Goal: Transaction & Acquisition: Purchase product/service

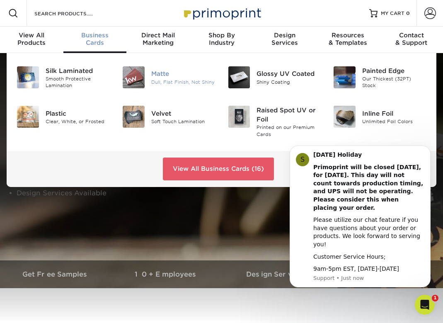
click at [204, 82] on div "Dull, Flat Finish, Not Shiny" at bounding box center [183, 81] width 64 height 7
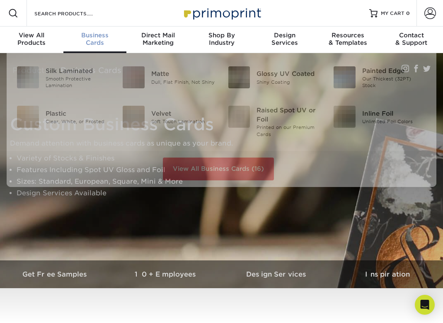
click at [91, 42] on div "Business Cards" at bounding box center [94, 38] width 63 height 15
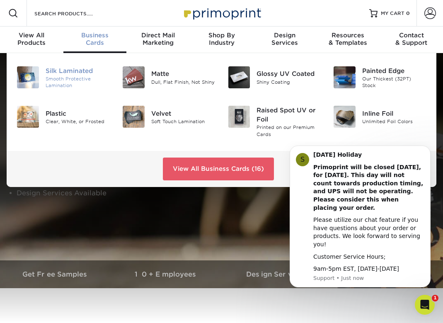
click at [51, 72] on div "Silk Laminated" at bounding box center [78, 70] width 64 height 9
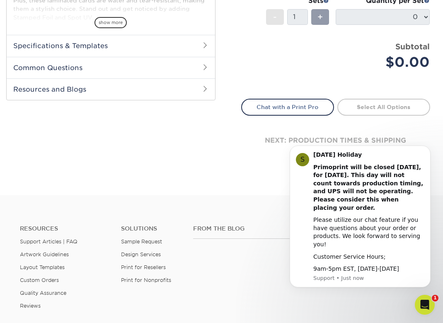
scroll to position [234, 0]
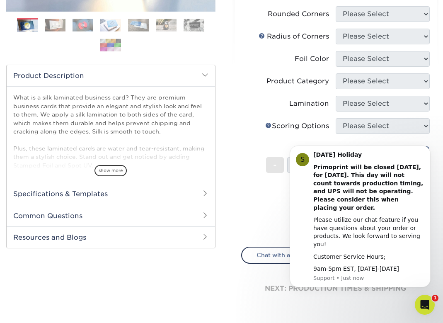
click at [243, 181] on li "Sets - 1 + Quantity per Set 0 (Price includes envelopes)" at bounding box center [336, 164] width 189 height 48
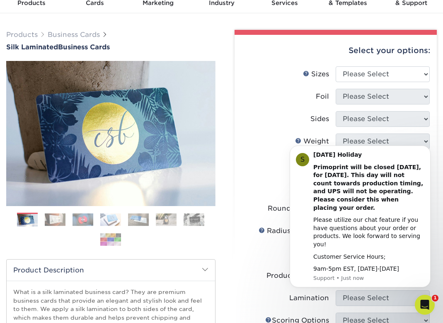
scroll to position [15, 0]
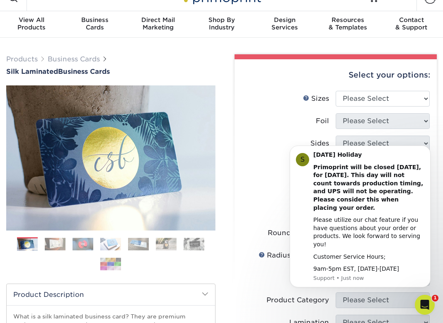
click at [70, 245] on ol at bounding box center [110, 257] width 209 height 40
click at [59, 243] on img at bounding box center [55, 243] width 21 height 13
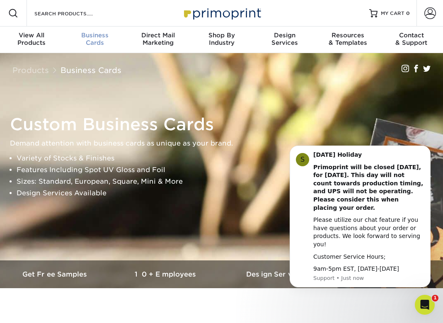
click at [92, 44] on div "Business Cards" at bounding box center [94, 38] width 63 height 15
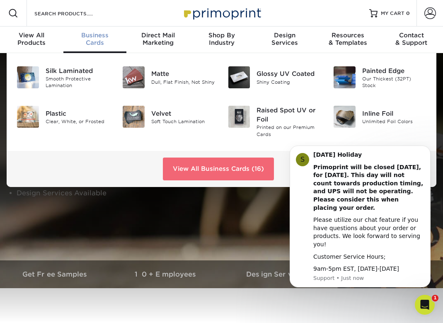
click at [210, 165] on link "View All Business Cards (16)" at bounding box center [218, 168] width 111 height 22
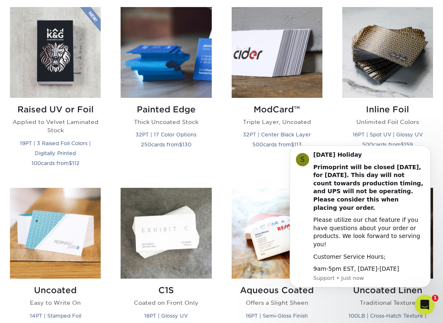
scroll to position [609, 0]
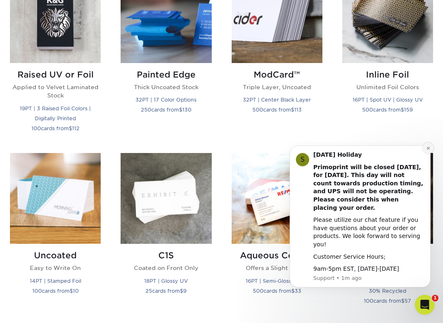
click at [429, 150] on icon "Dismiss notification" at bounding box center [428, 148] width 5 height 5
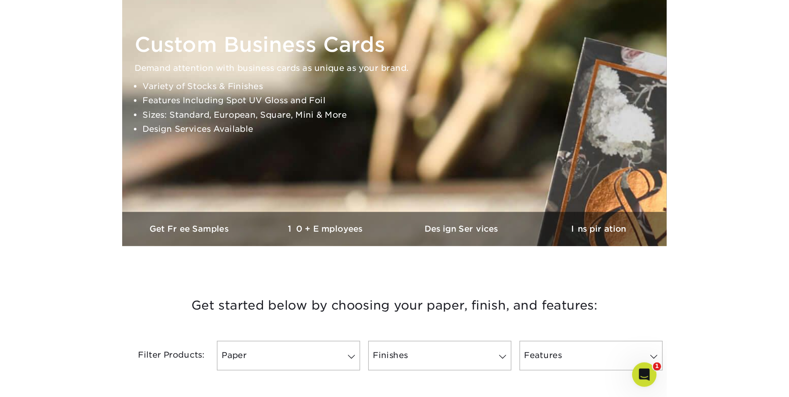
scroll to position [0, 0]
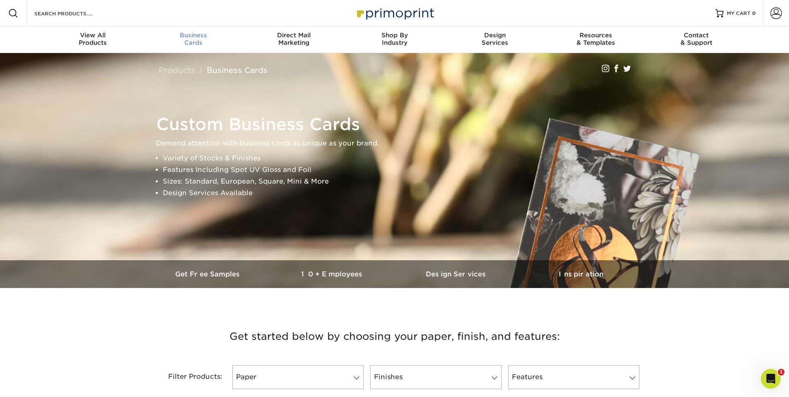
click at [192, 42] on div "Business Cards" at bounding box center [193, 38] width 101 height 15
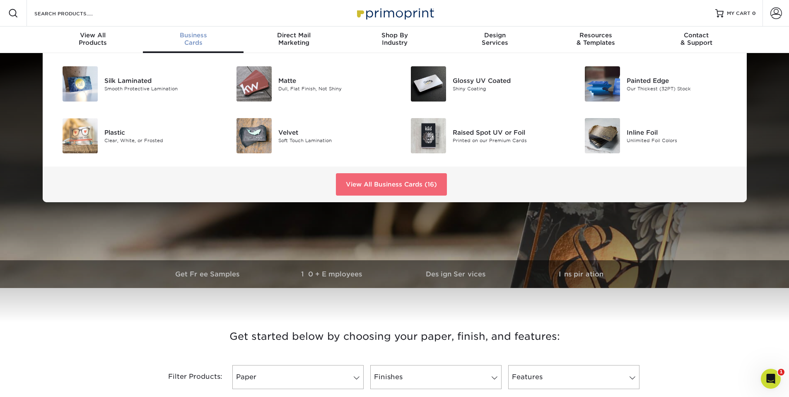
click at [375, 190] on link "View All Business Cards (16)" at bounding box center [391, 184] width 111 height 22
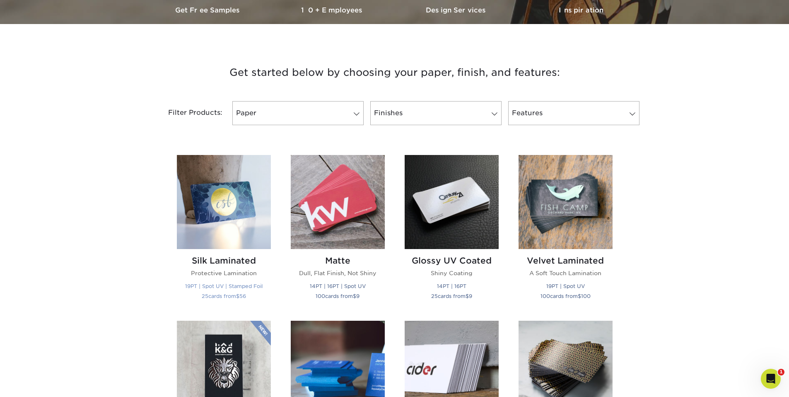
click at [220, 261] on h2 "Silk Laminated" at bounding box center [224, 261] width 94 height 10
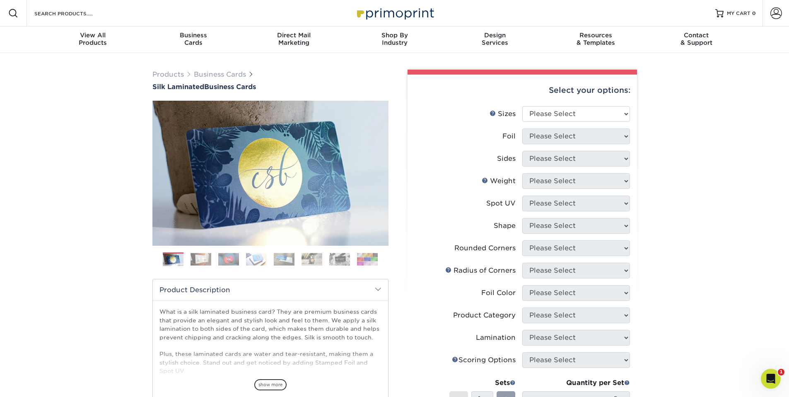
click at [202, 254] on img at bounding box center [201, 259] width 21 height 13
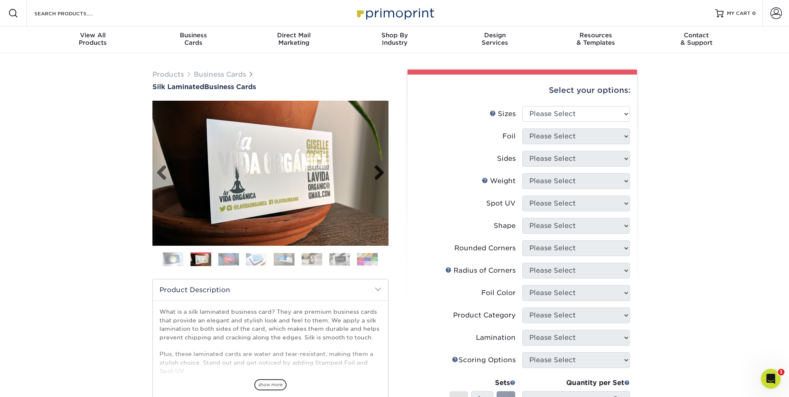
click at [384, 172] on link "Next" at bounding box center [376, 173] width 17 height 17
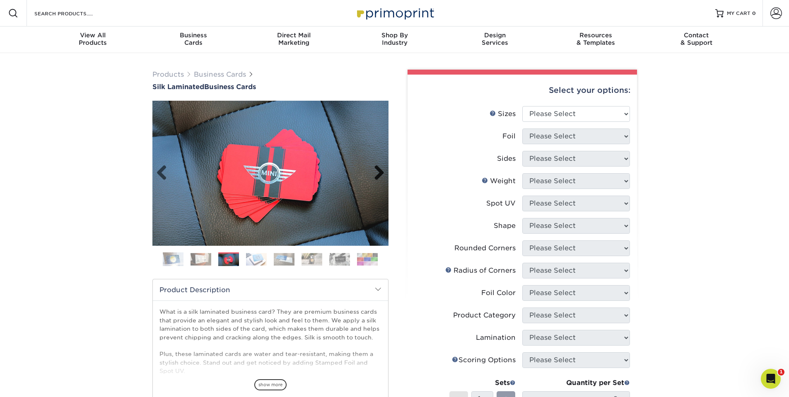
click at [384, 172] on link "Next" at bounding box center [376, 173] width 17 height 17
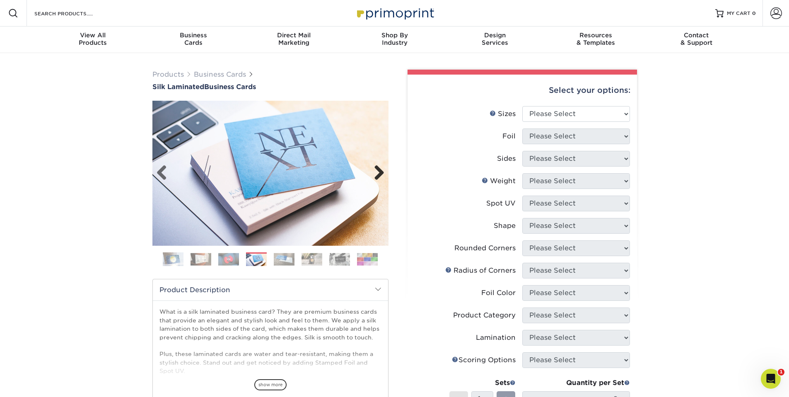
click at [384, 172] on link "Next" at bounding box center [376, 173] width 17 height 17
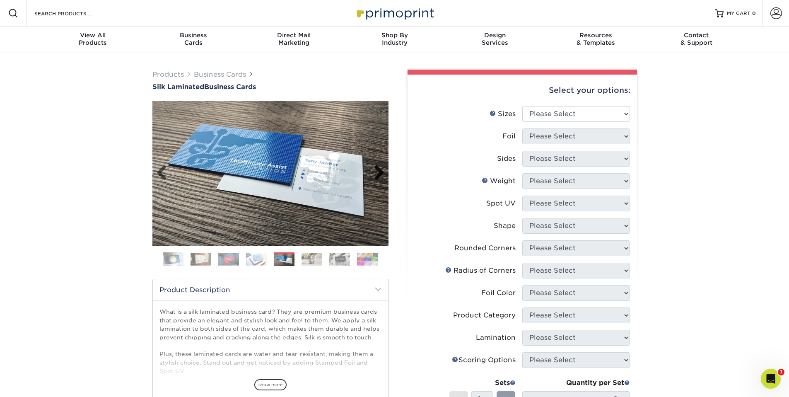
click at [384, 172] on link "Next" at bounding box center [376, 173] width 17 height 17
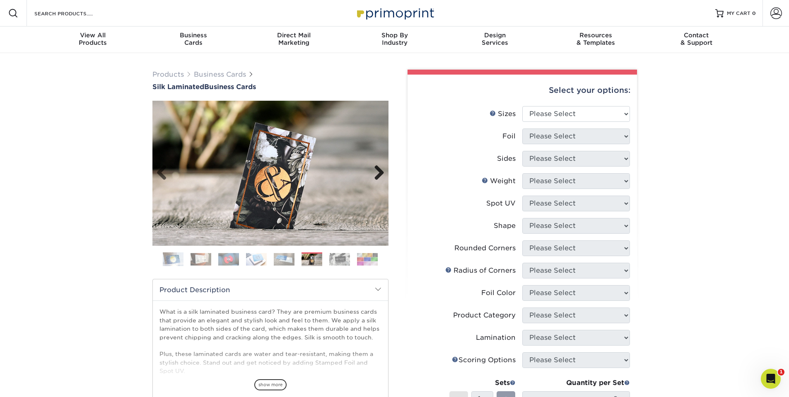
click at [384, 172] on link "Next" at bounding box center [376, 173] width 17 height 17
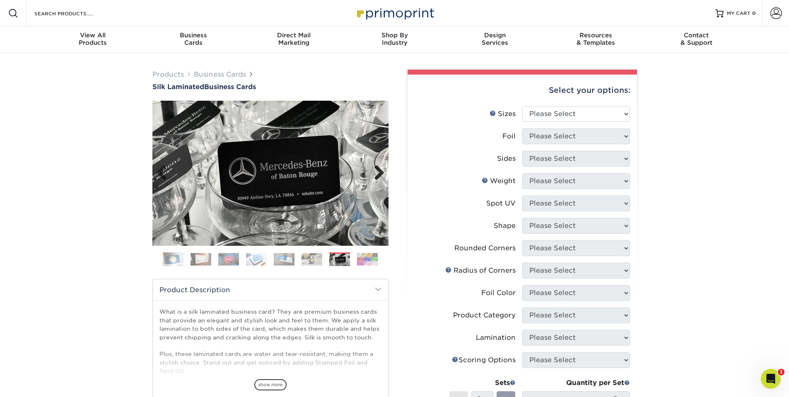
click at [384, 172] on link "Next" at bounding box center [376, 173] width 17 height 17
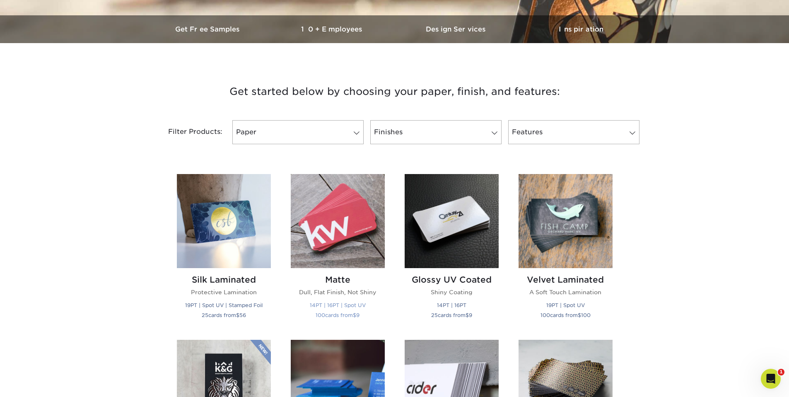
scroll to position [245, 0]
click at [559, 279] on h2 "Velvet Laminated" at bounding box center [566, 279] width 94 height 10
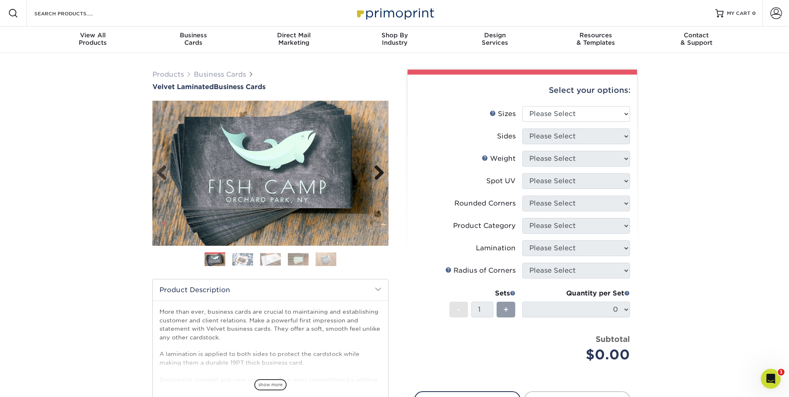
click at [377, 172] on link "Next" at bounding box center [376, 173] width 17 height 17
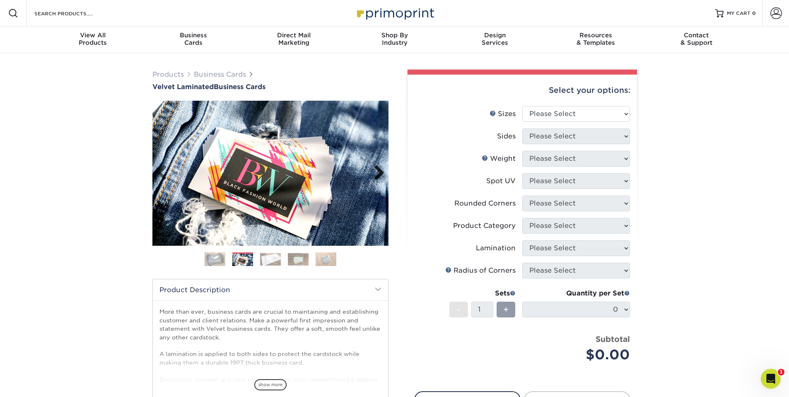
click at [377, 172] on link "Next" at bounding box center [376, 173] width 17 height 17
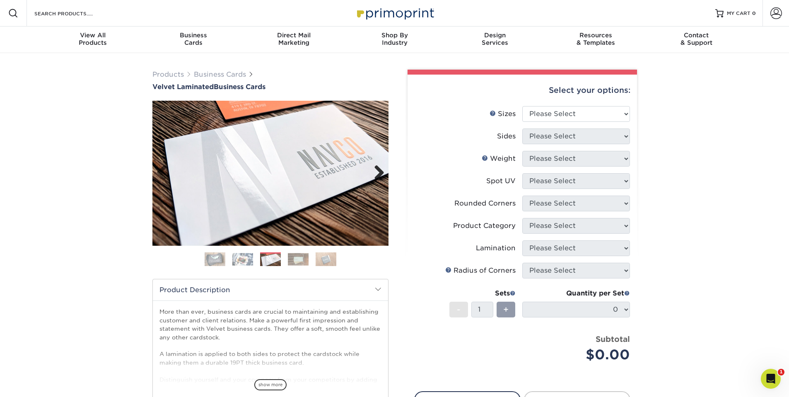
click at [377, 172] on link "Next" at bounding box center [376, 173] width 17 height 17
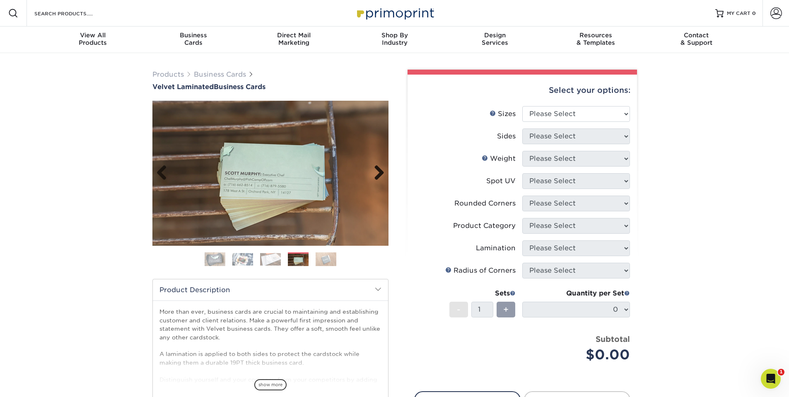
click at [377, 172] on link "Next" at bounding box center [376, 173] width 17 height 17
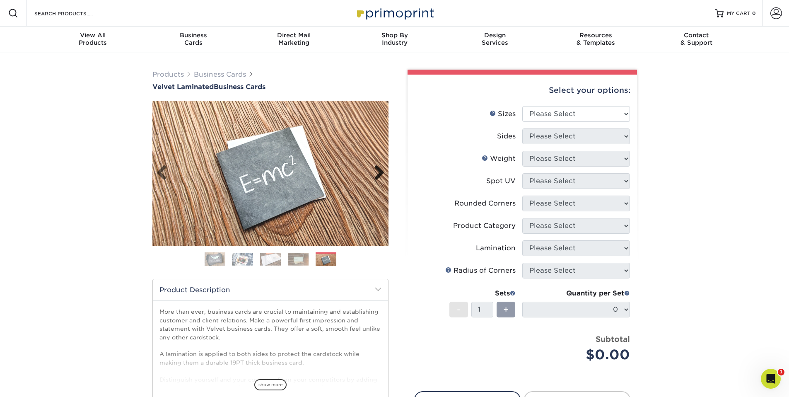
click at [377, 172] on link "Next" at bounding box center [376, 173] width 17 height 17
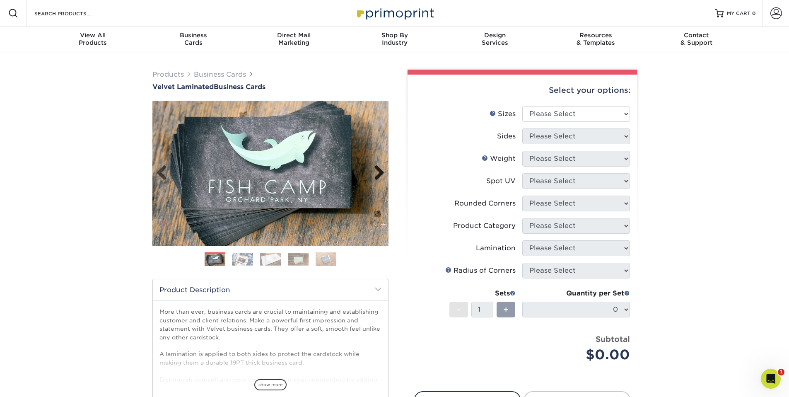
click at [377, 172] on link "Next" at bounding box center [376, 173] width 17 height 17
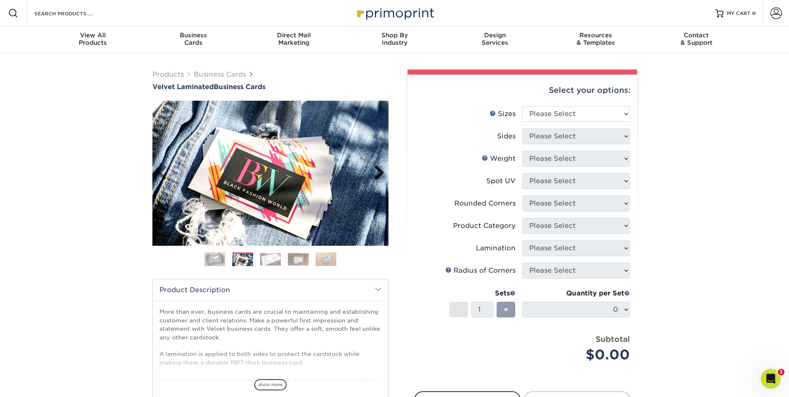
click at [377, 172] on link "Next" at bounding box center [376, 173] width 17 height 17
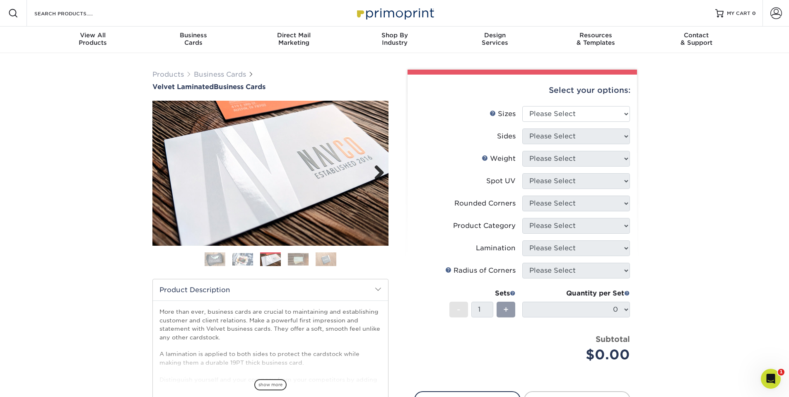
click at [378, 174] on link "Next" at bounding box center [376, 173] width 17 height 17
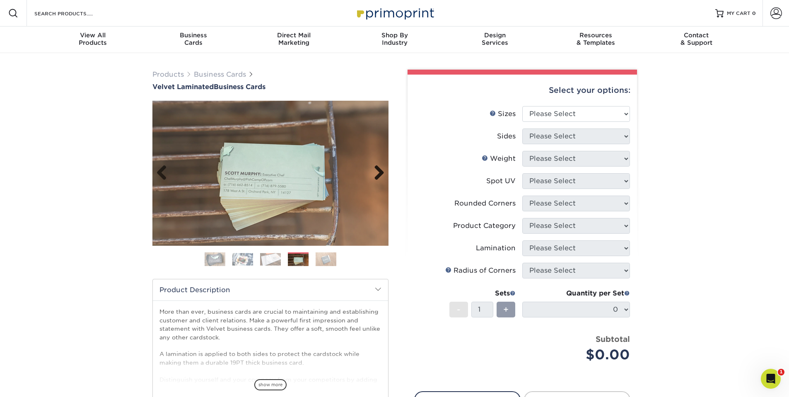
click at [378, 174] on link "Next" at bounding box center [376, 173] width 17 height 17
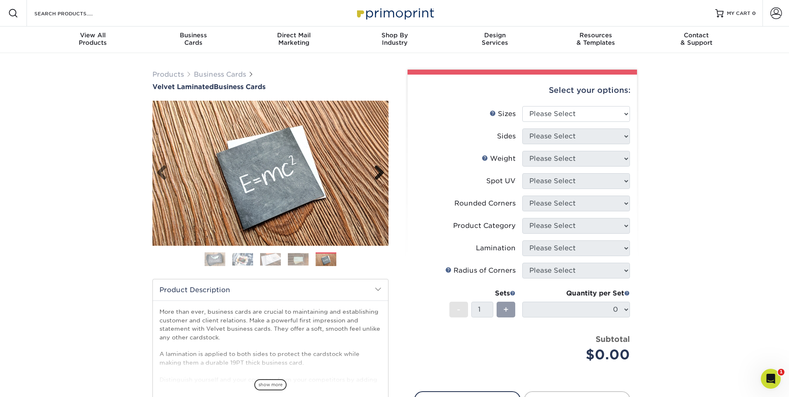
click at [378, 174] on link "Next" at bounding box center [376, 173] width 17 height 17
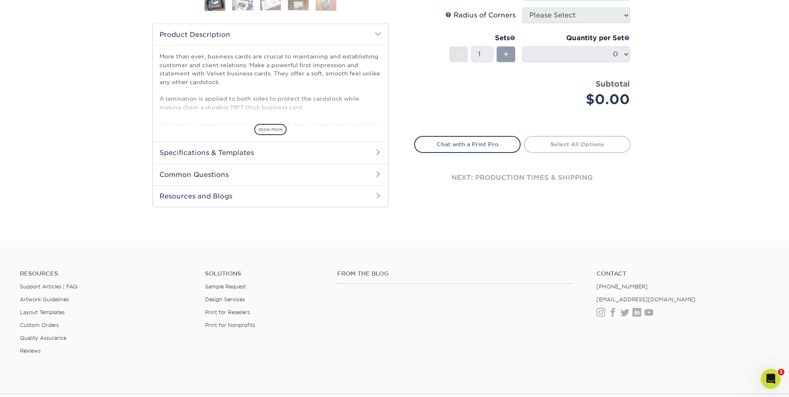
scroll to position [256, 0]
click at [265, 129] on span "show more" at bounding box center [270, 128] width 32 height 11
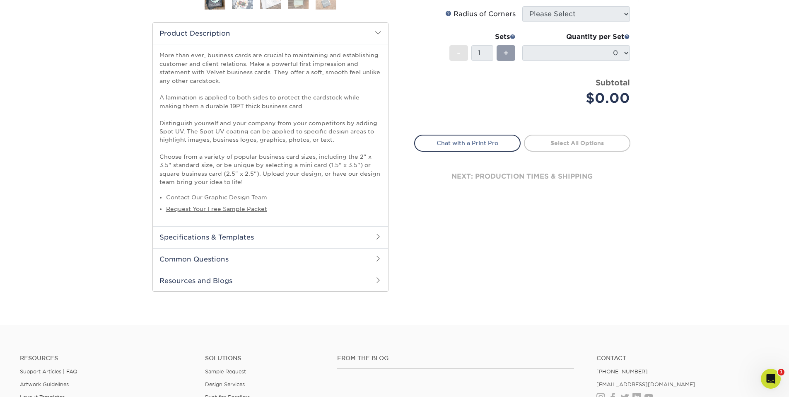
scroll to position [0, 0]
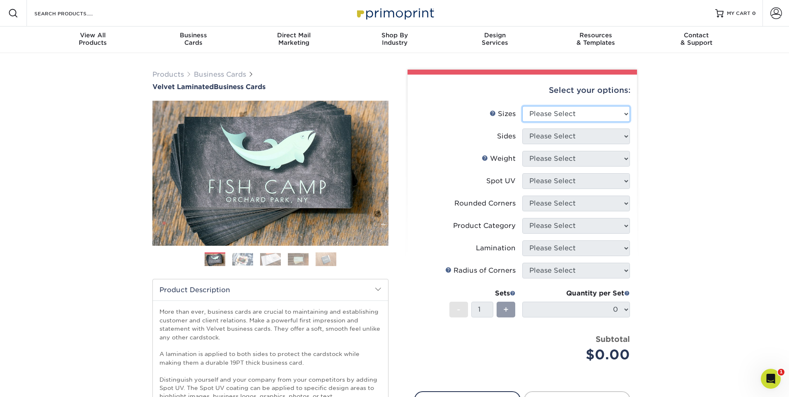
click at [547, 110] on select "Please Select 1.5" x 3.5" - Mini 1.75" x 3.5" - Mini 2" x 2" - Square 2" x 3" -…" at bounding box center [577, 114] width 108 height 16
select select "2.00x3.50"
click at [523, 106] on select "Please Select 1.5" x 3.5" - Mini 1.75" x 3.5" - Mini 2" x 2" - Square 2" x 3" -…" at bounding box center [577, 114] width 108 height 16
click at [561, 117] on select "Please Select 1.5" x 3.5" - Mini 1.75" x 3.5" - Mini 2" x 2" - Square 2" x 3" -…" at bounding box center [577, 114] width 108 height 16
click at [523, 106] on select "Please Select 1.5" x 3.5" - Mini 1.75" x 3.5" - Mini 2" x 2" - Square 2" x 3" -…" at bounding box center [577, 114] width 108 height 16
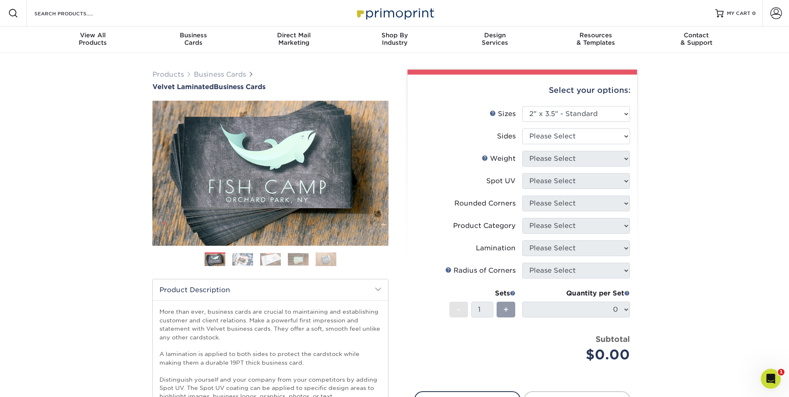
click at [441, 147] on li "Sides Please Select Print Both Sides Print Front Only" at bounding box center [522, 139] width 215 height 22
click at [562, 138] on select "Please Select Print Both Sides Print Front Only" at bounding box center [577, 136] width 108 height 16
select select "13abbda7-1d64-4f25-8bb2-c179b224825d"
click at [523, 128] on select "Please Select Print Both Sides Print Front Only" at bounding box center [577, 136] width 108 height 16
click at [557, 157] on select "Please Select 16PT" at bounding box center [577, 159] width 108 height 16
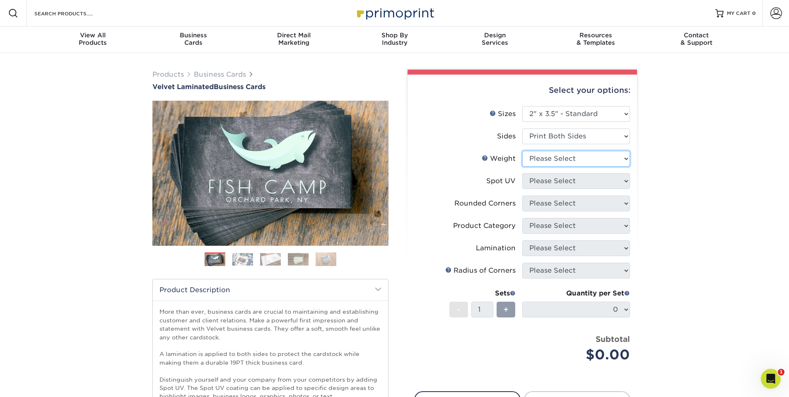
select select "16PT"
click at [523, 151] on select "Please Select 16PT" at bounding box center [577, 159] width 108 height 16
click at [574, 178] on select "Please Select No Spot UV Front and Back (Both Sides) Front Only Back Only" at bounding box center [577, 181] width 108 height 16
select select "0"
click at [523, 173] on select "Please Select No Spot UV Front and Back (Both Sides) Front Only Back Only" at bounding box center [577, 181] width 108 height 16
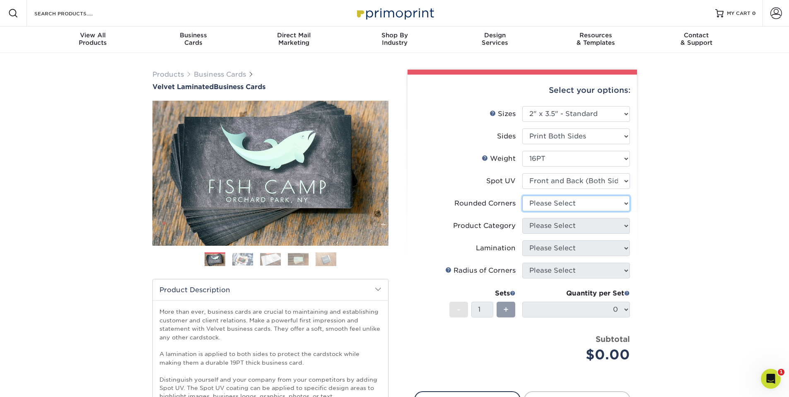
click at [572, 204] on select "Please Select Yes - Round 2 Corners Yes - Round 4 Corners No" at bounding box center [577, 204] width 108 height 16
select select "0"
click at [523, 196] on select "Please Select Yes - Round 2 Corners Yes - Round 4 Corners No" at bounding box center [577, 204] width 108 height 16
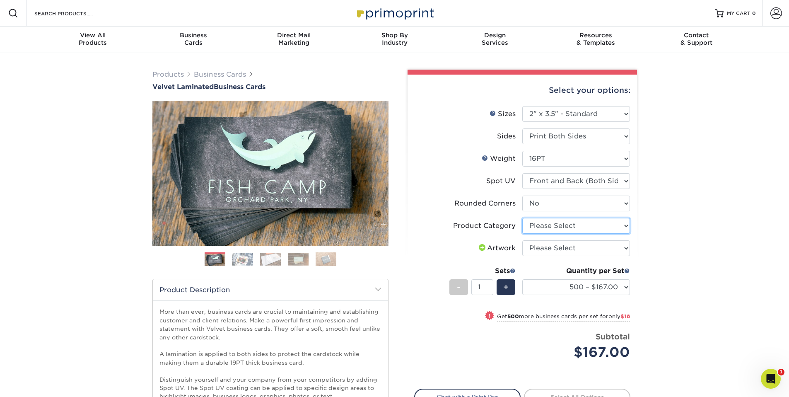
click at [568, 227] on select "Please Select Business Cards" at bounding box center [577, 226] width 108 height 16
select select "3b5148f1-0588-4f88-a218-97bcfdce65c1"
click at [523, 218] on select "Please Select Business Cards" at bounding box center [577, 226] width 108 height 16
click at [561, 247] on select "Please Select I will upload files I need a design - $100" at bounding box center [577, 248] width 108 height 16
select select "upload"
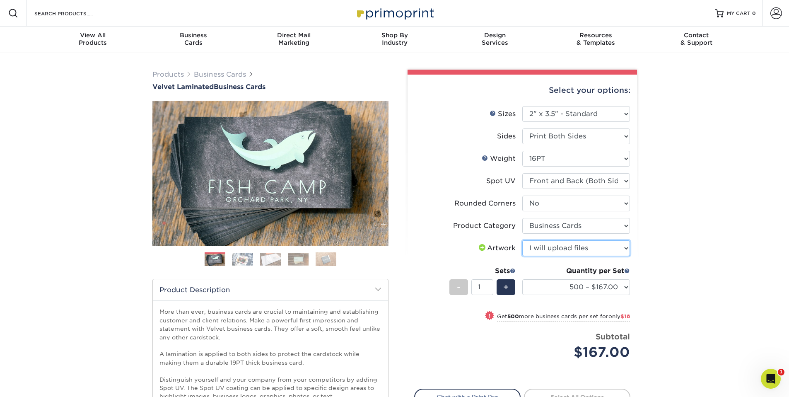
click at [523, 240] on select "Please Select I will upload files I need a design - $100" at bounding box center [577, 248] width 108 height 16
click at [436, 245] on label "Artwork" at bounding box center [469, 248] width 108 height 16
